Goal: Information Seeking & Learning: Learn about a topic

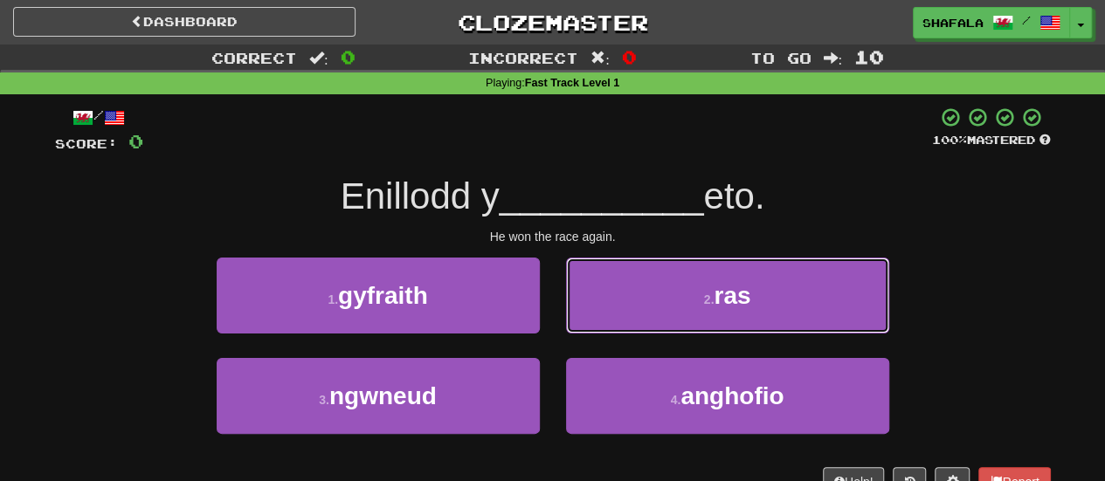
drag, startPoint x: 867, startPoint y: 280, endPoint x: 886, endPoint y: 294, distance: 23.1
click at [865, 281] on button "2 . ras" at bounding box center [727, 296] width 323 height 76
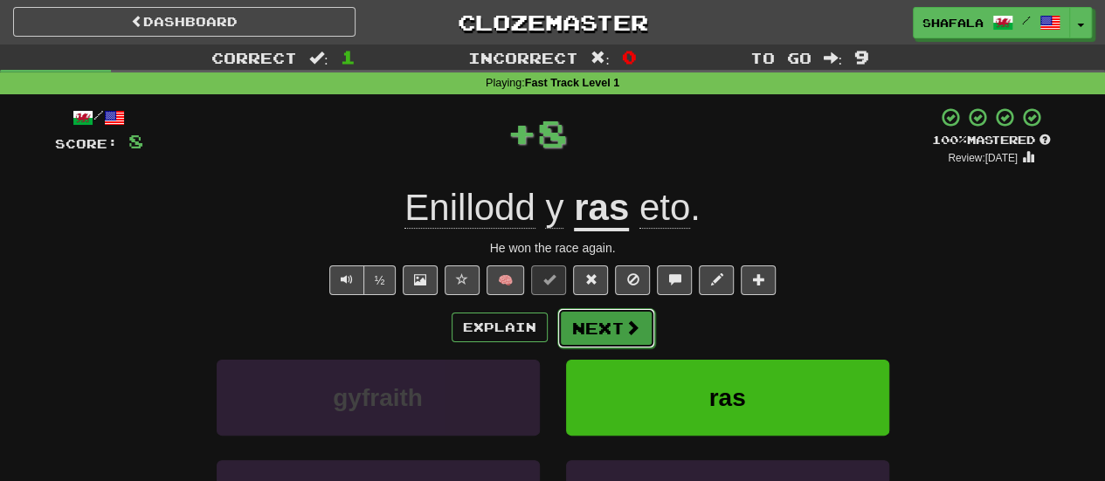
click at [606, 321] on button "Next" at bounding box center [606, 328] width 98 height 40
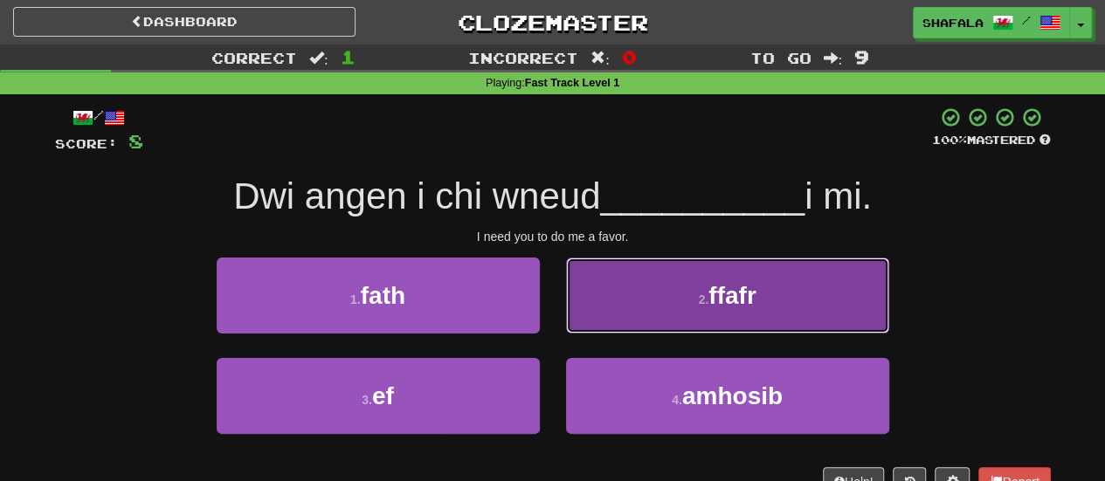
click at [657, 265] on button "2 . ffafr" at bounding box center [727, 296] width 323 height 76
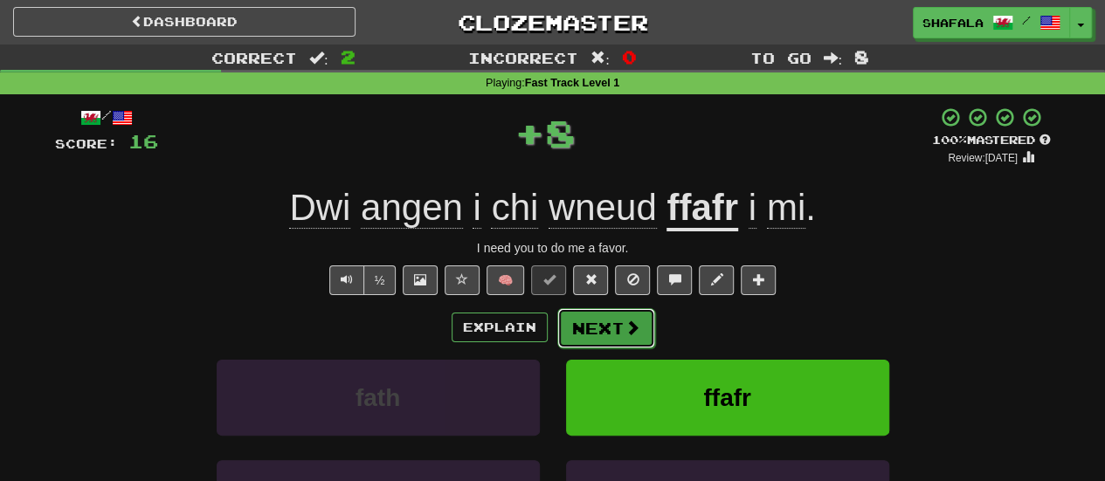
click at [609, 328] on button "Next" at bounding box center [606, 328] width 98 height 40
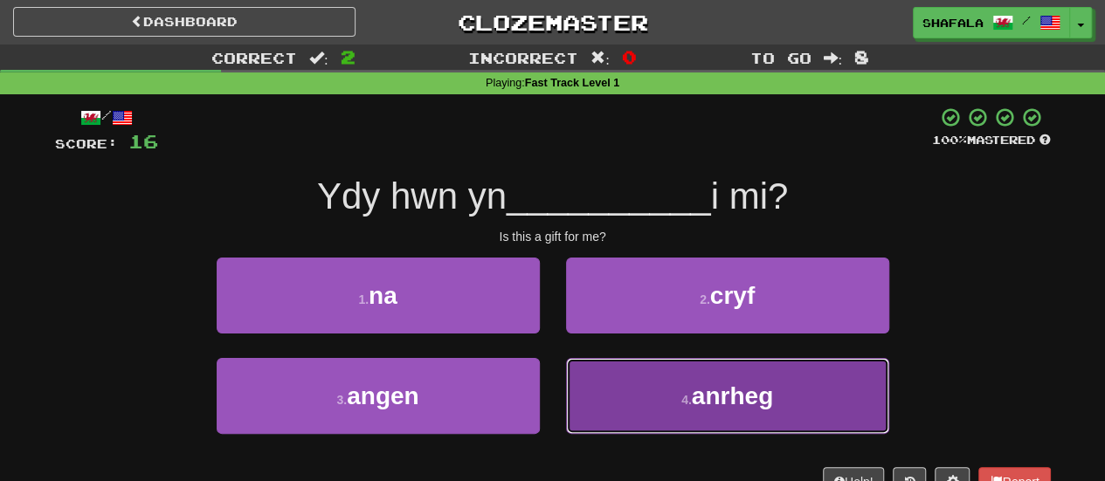
click at [675, 385] on button "4 . anrheg" at bounding box center [727, 396] width 323 height 76
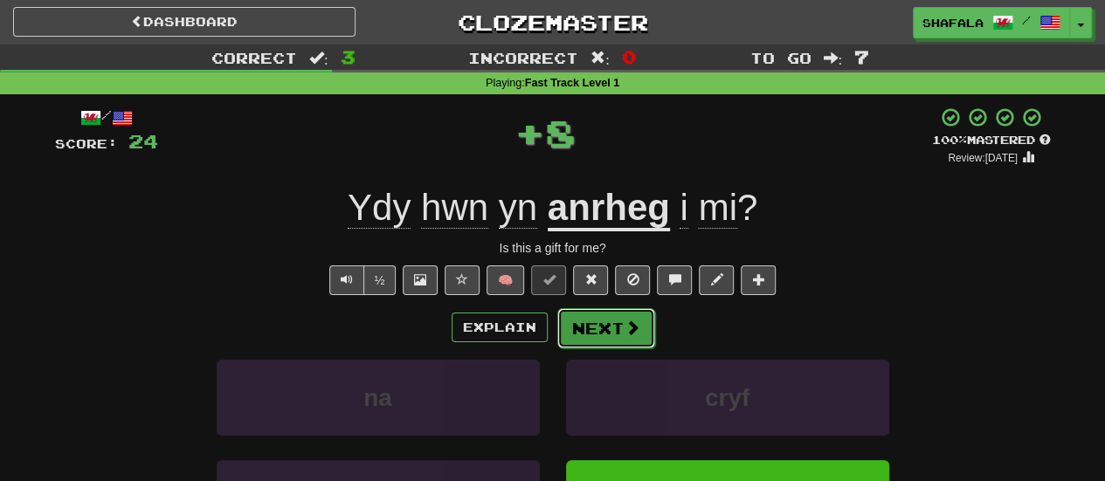
click at [594, 321] on button "Next" at bounding box center [606, 328] width 98 height 40
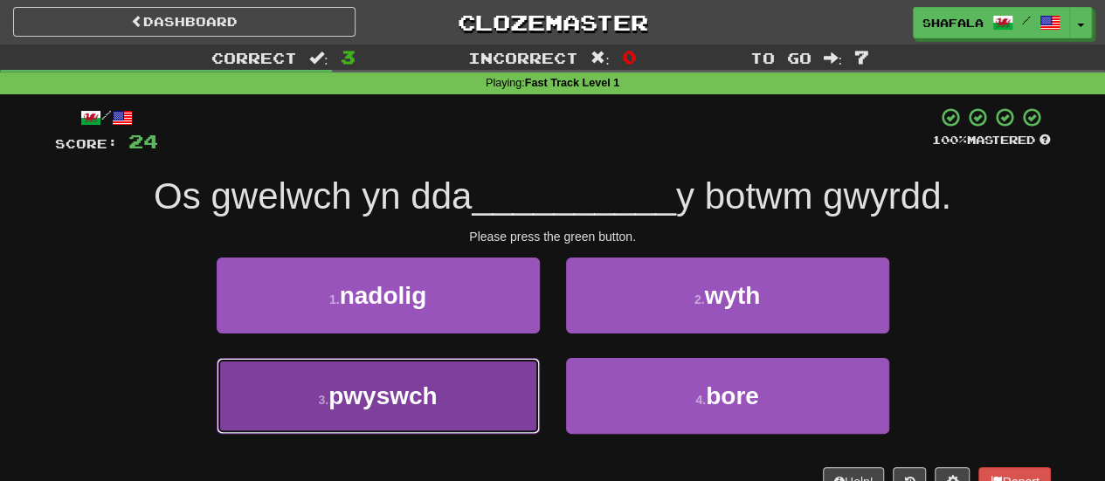
click at [472, 403] on button "3 . pwyswch" at bounding box center [378, 396] width 323 height 76
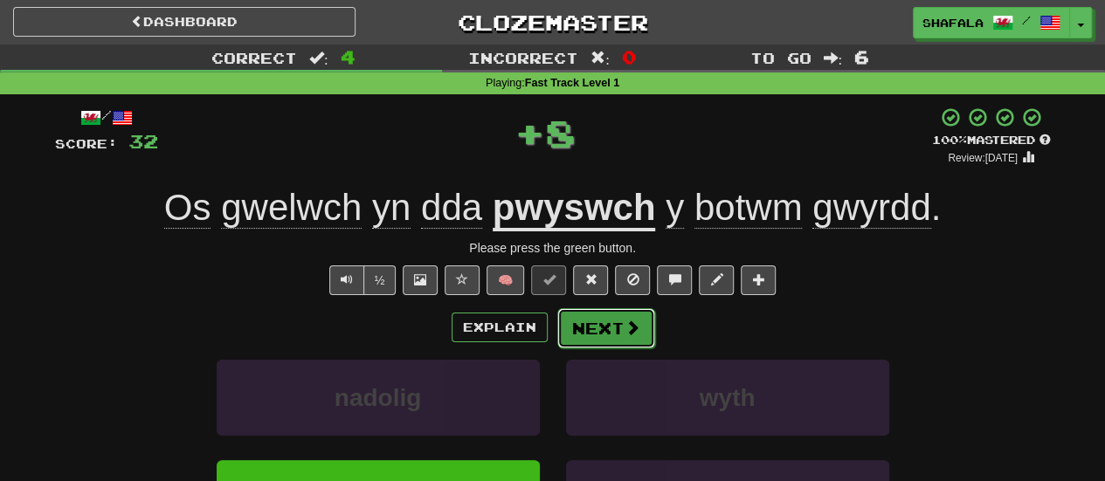
click at [613, 325] on button "Next" at bounding box center [606, 328] width 98 height 40
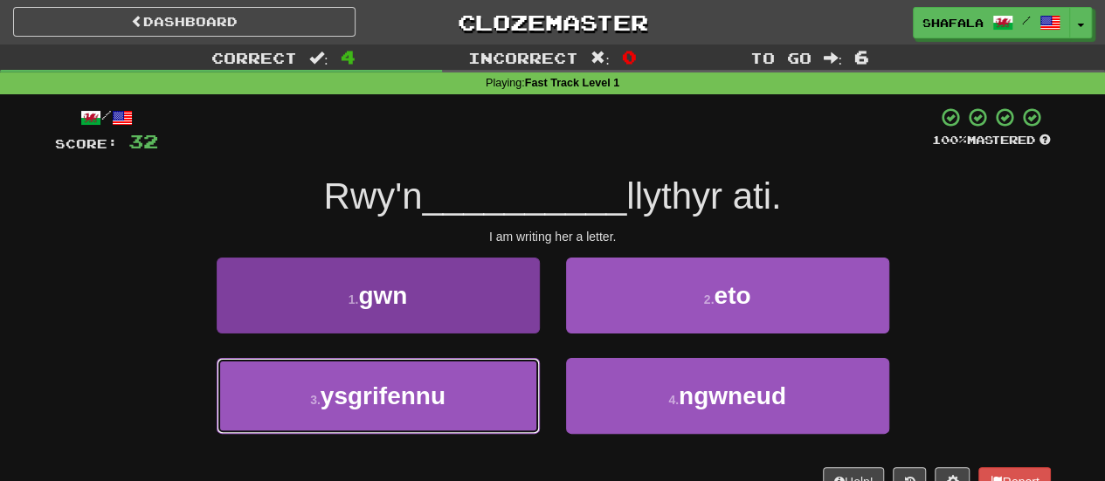
click at [423, 399] on span "ysgrifennu" at bounding box center [382, 396] width 125 height 27
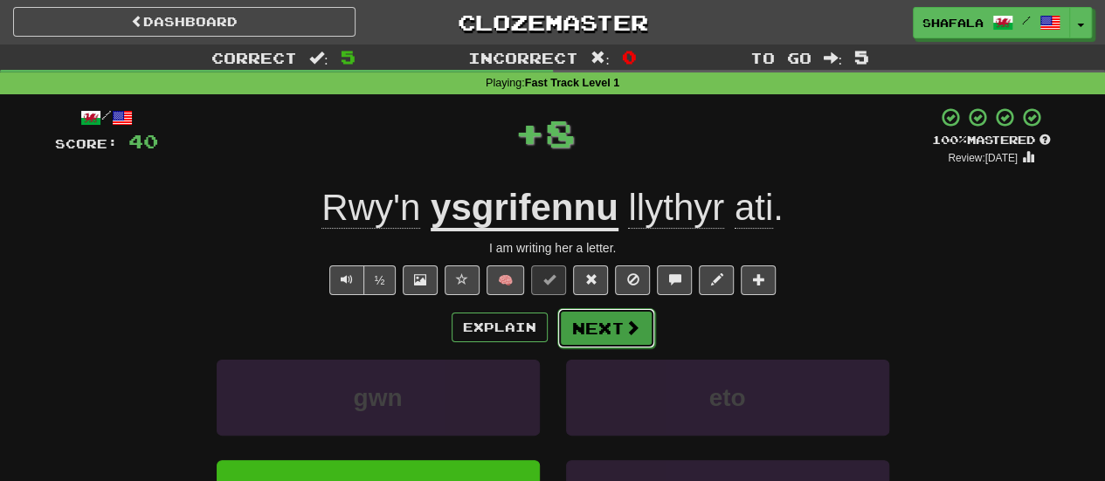
click at [596, 320] on button "Next" at bounding box center [606, 328] width 98 height 40
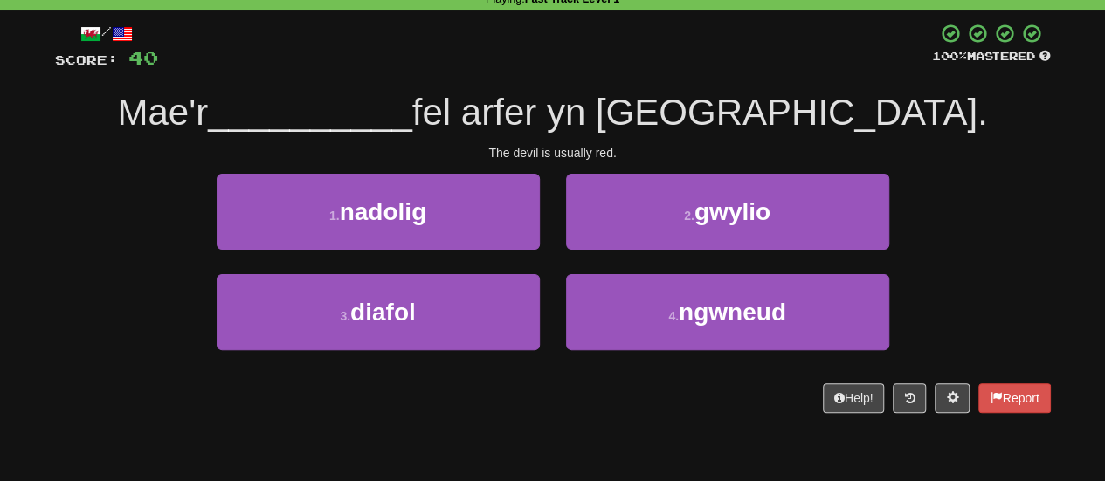
scroll to position [87, 0]
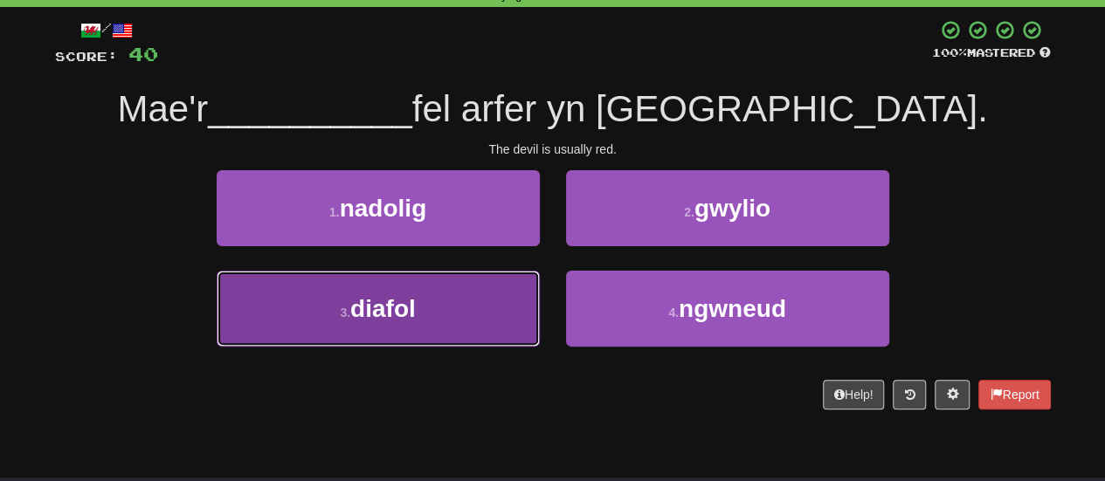
click at [475, 317] on button "3 . diafol" at bounding box center [378, 309] width 323 height 76
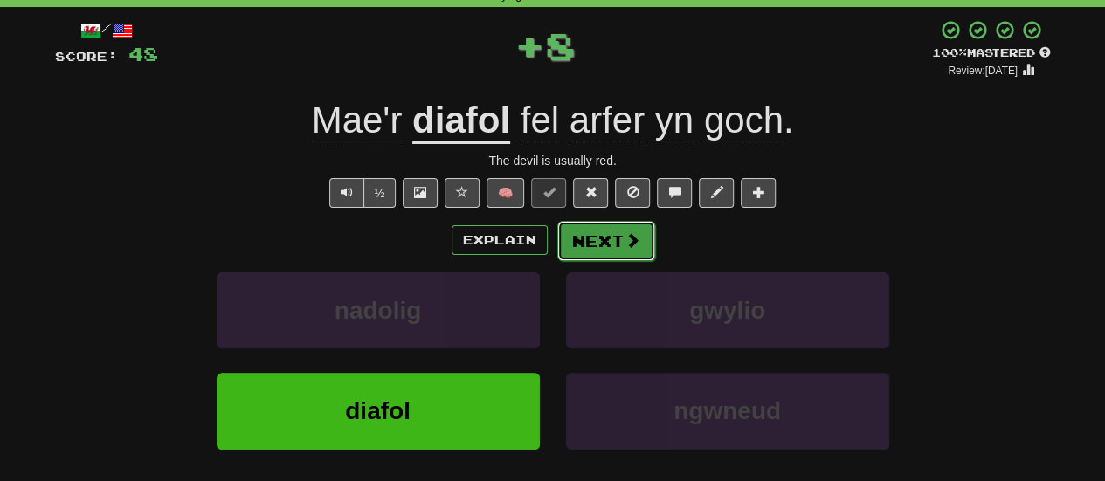
click at [599, 237] on button "Next" at bounding box center [606, 241] width 98 height 40
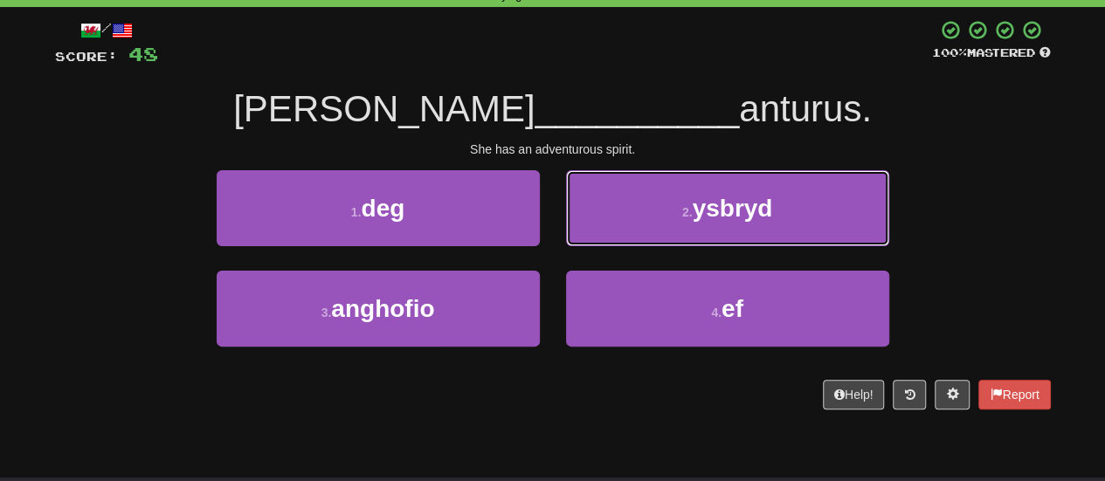
click at [643, 210] on button "2 . ysbryd" at bounding box center [727, 208] width 323 height 76
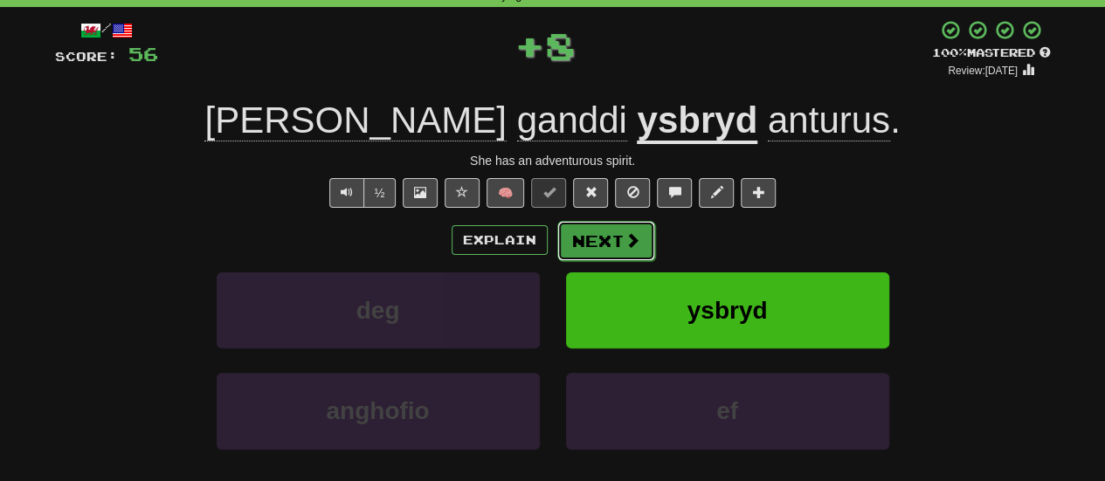
click at [600, 229] on button "Next" at bounding box center [606, 241] width 98 height 40
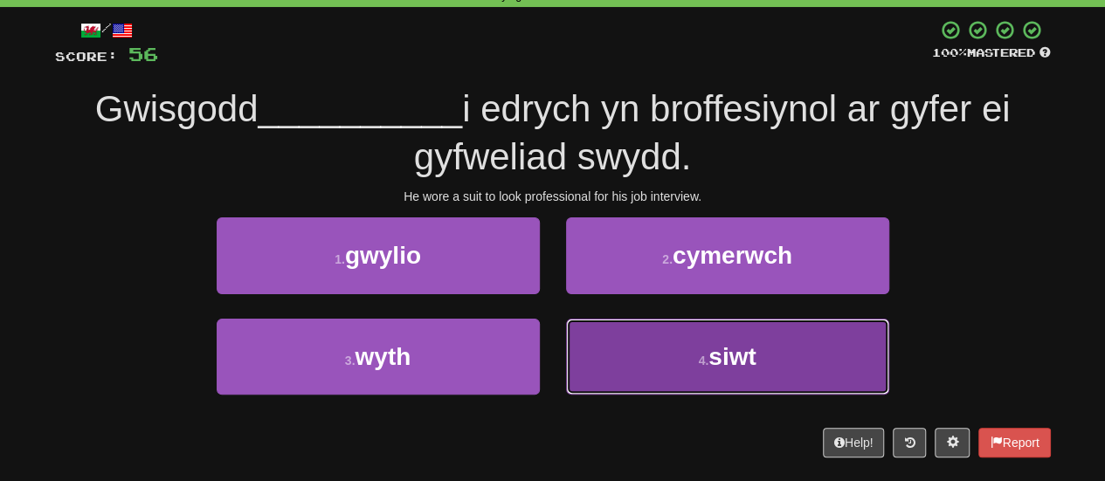
click at [793, 378] on button "4 . siwt" at bounding box center [727, 357] width 323 height 76
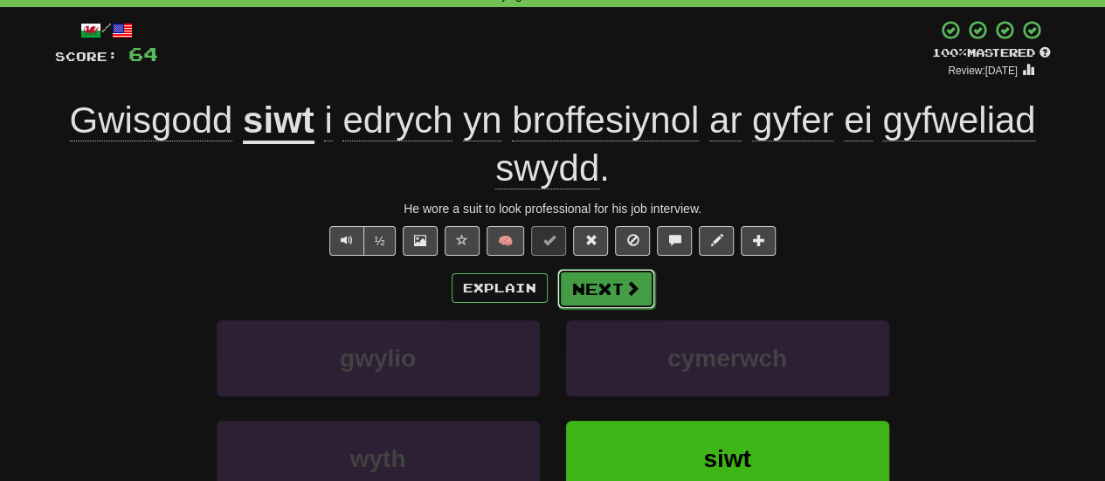
click at [619, 281] on button "Next" at bounding box center [606, 289] width 98 height 40
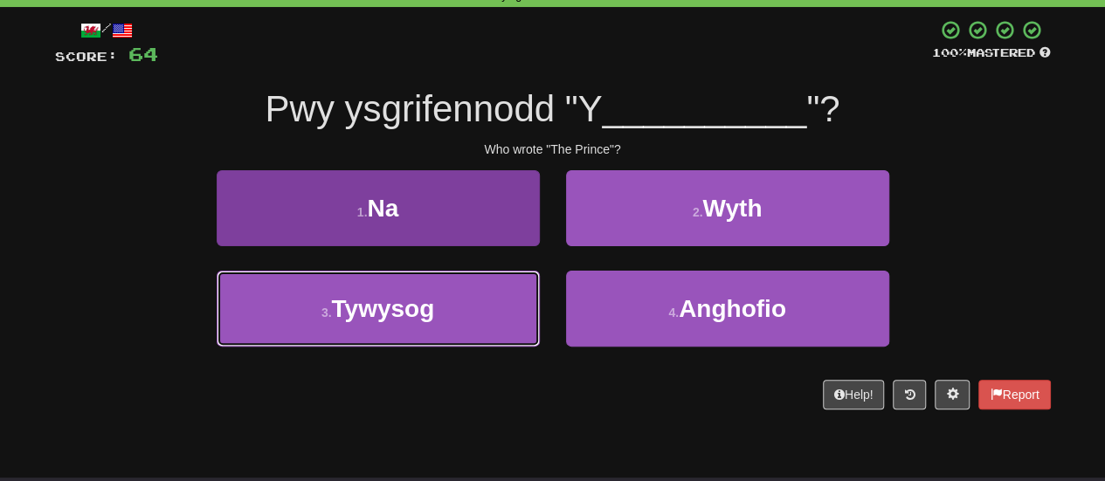
click at [500, 310] on button "3 . Tywysog" at bounding box center [378, 309] width 323 height 76
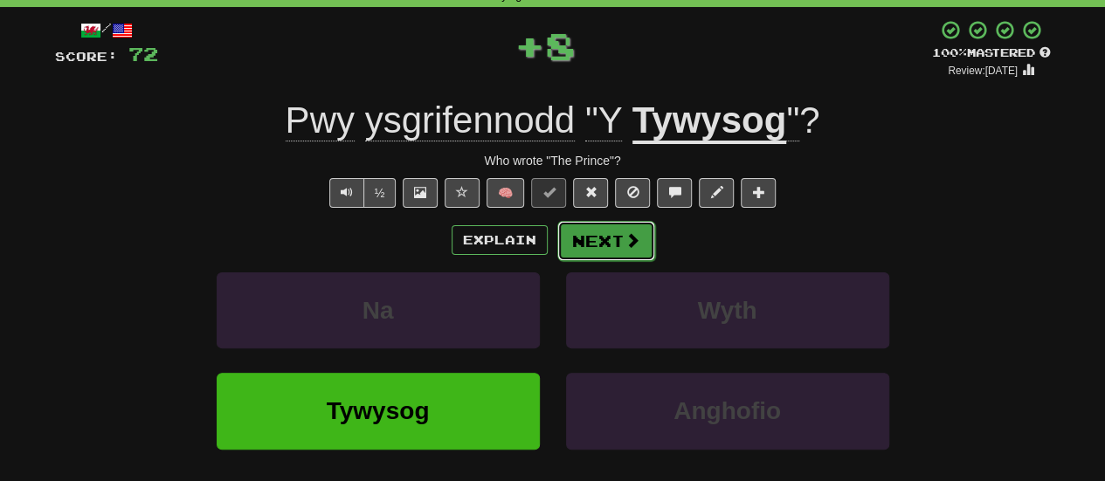
click at [612, 237] on button "Next" at bounding box center [606, 241] width 98 height 40
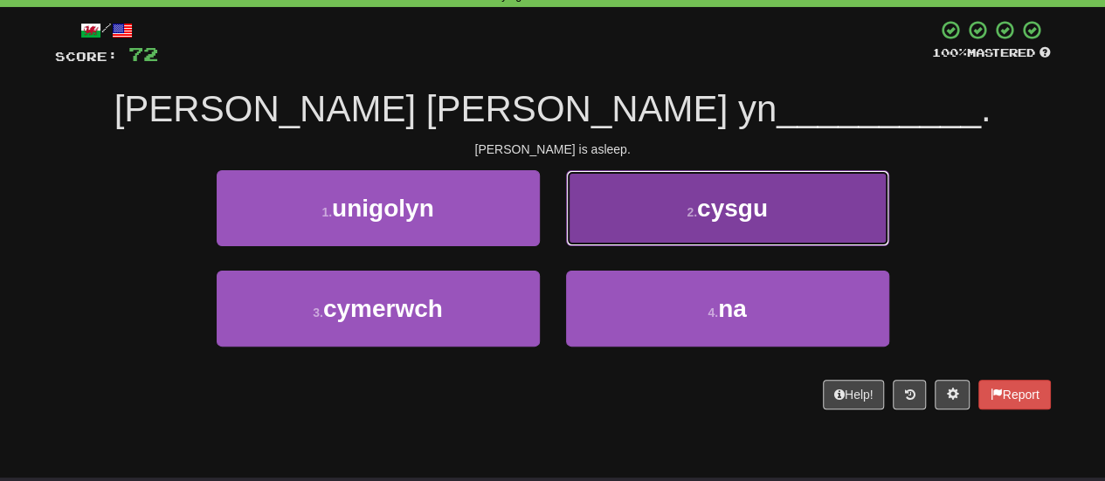
click at [664, 205] on button "2 . cysgu" at bounding box center [727, 208] width 323 height 76
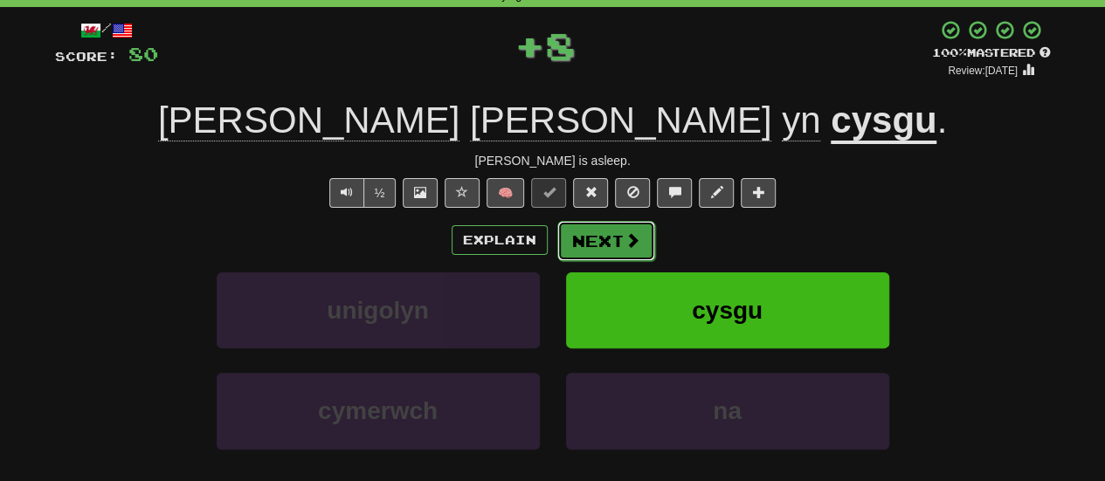
click at [612, 238] on button "Next" at bounding box center [606, 241] width 98 height 40
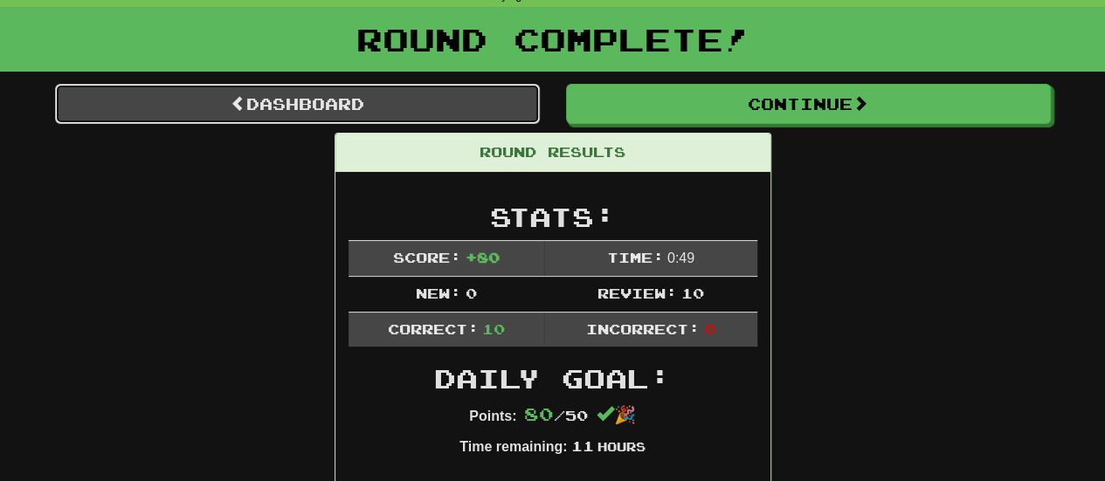
click at [287, 101] on link "Dashboard" at bounding box center [297, 104] width 485 height 40
